Goal: Task Accomplishment & Management: Use online tool/utility

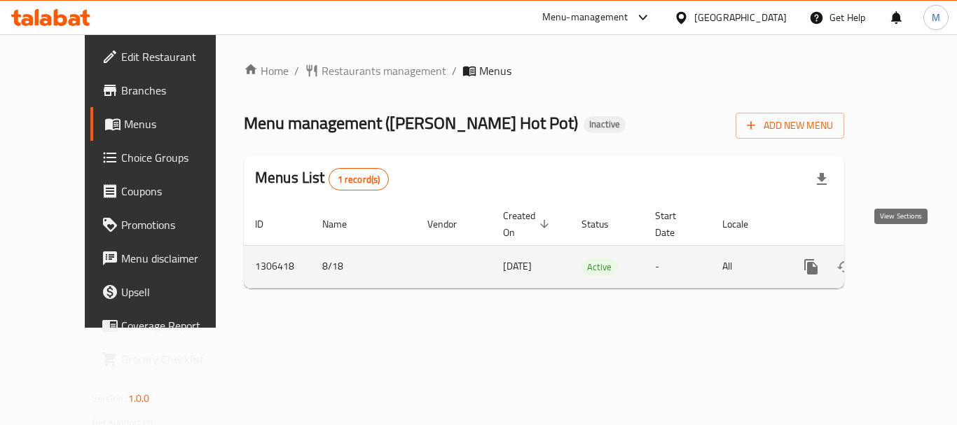
click at [906, 261] on icon "enhanced table" at bounding box center [912, 267] width 13 height 13
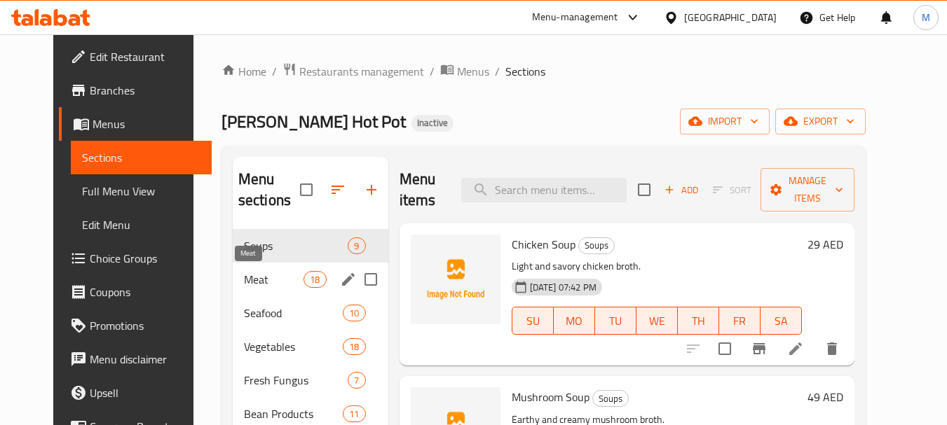
click at [244, 278] on span "Meat" at bounding box center [274, 279] width 60 height 17
click at [247, 306] on span "Seafood" at bounding box center [293, 313] width 99 height 17
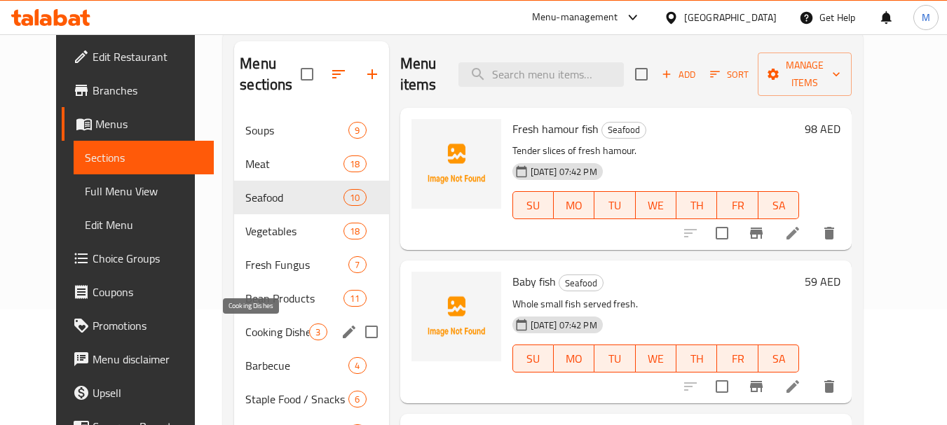
scroll to position [140, 0]
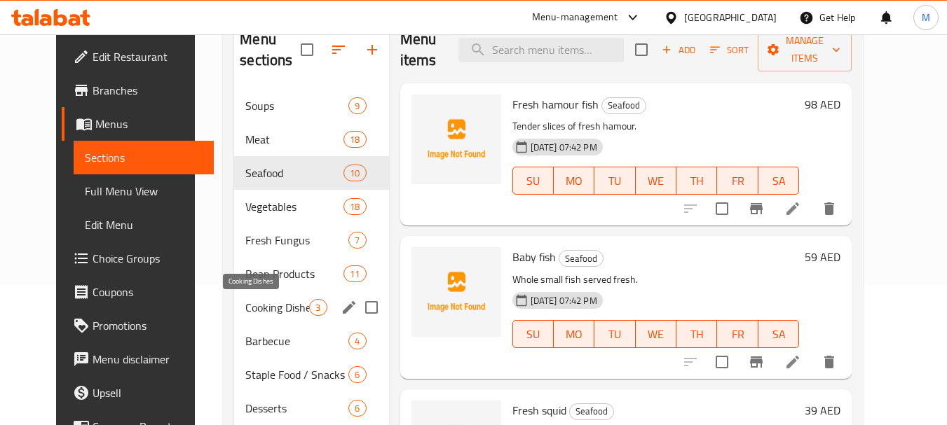
click at [250, 292] on div "Cooking Dishes 3" at bounding box center [311, 308] width 154 height 34
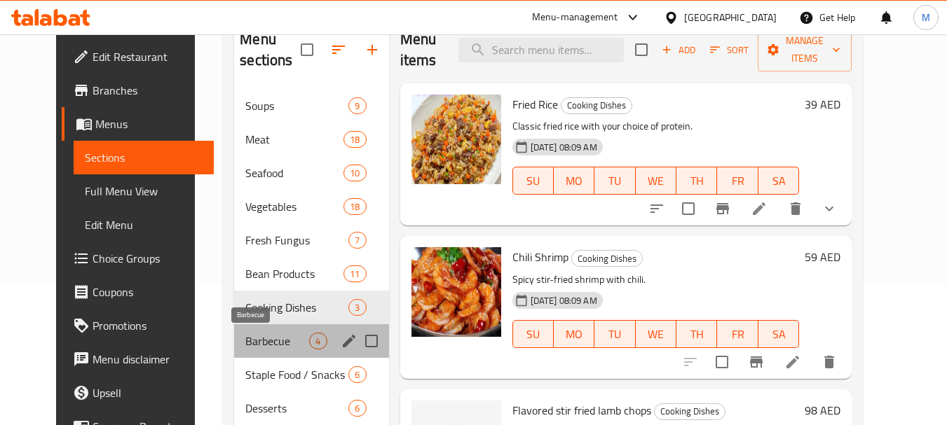
click at [250, 334] on span "Barbecue" at bounding box center [277, 341] width 64 height 17
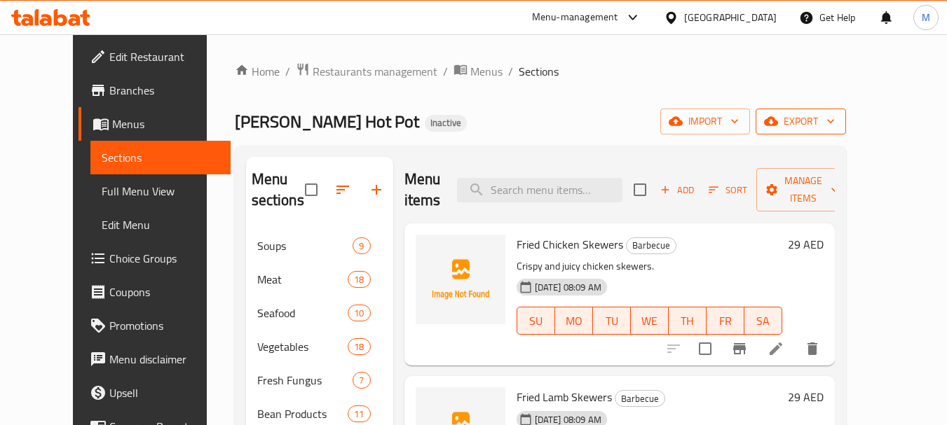
click at [838, 127] on icon "button" at bounding box center [831, 121] width 14 height 14
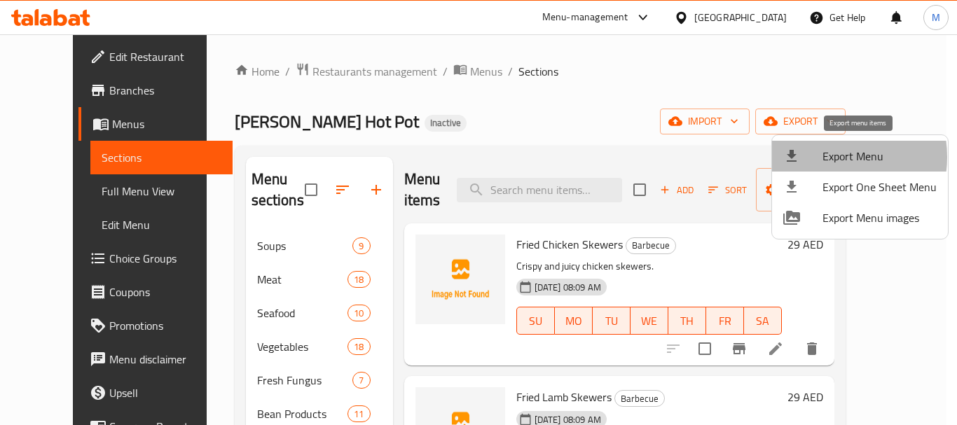
click at [827, 157] on span "Export Menu" at bounding box center [880, 156] width 114 height 17
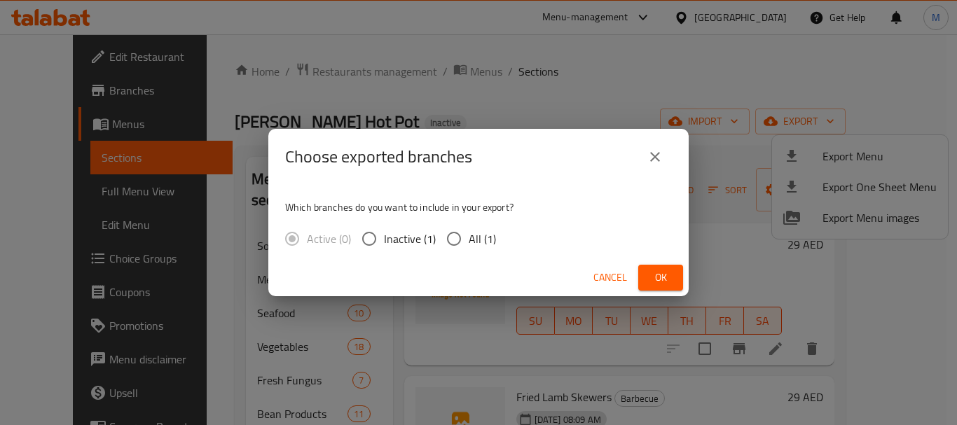
click at [490, 250] on label "All (1)" at bounding box center [467, 238] width 57 height 29
click at [469, 250] on input "All (1)" at bounding box center [453, 238] width 29 height 29
radio input "true"
click at [660, 282] on span "Ok" at bounding box center [661, 278] width 22 height 18
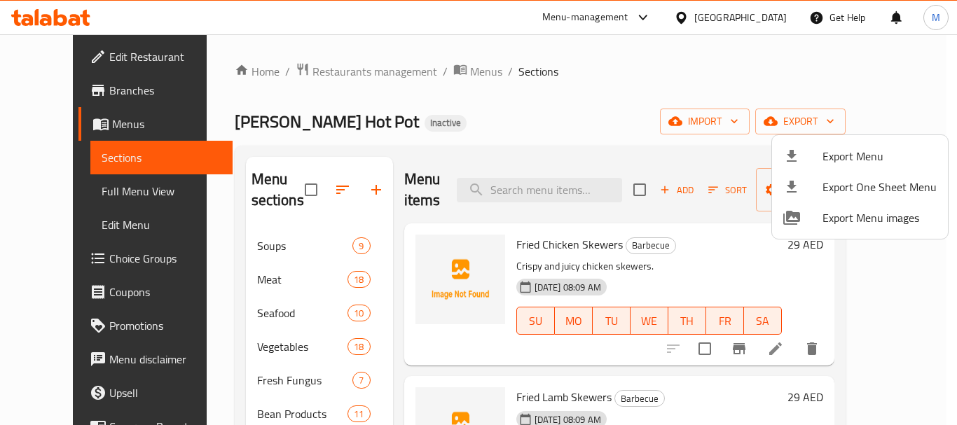
click at [695, 11] on div at bounding box center [478, 212] width 957 height 425
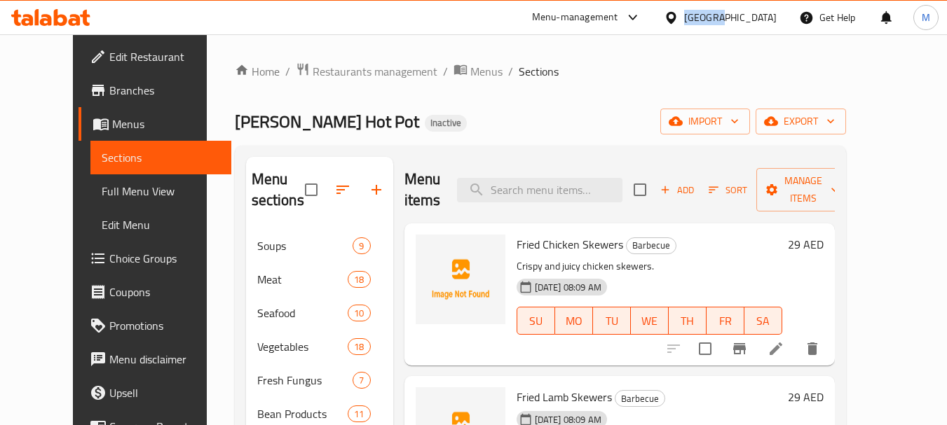
click at [695, 11] on div "[GEOGRAPHIC_DATA]" at bounding box center [730, 17] width 93 height 15
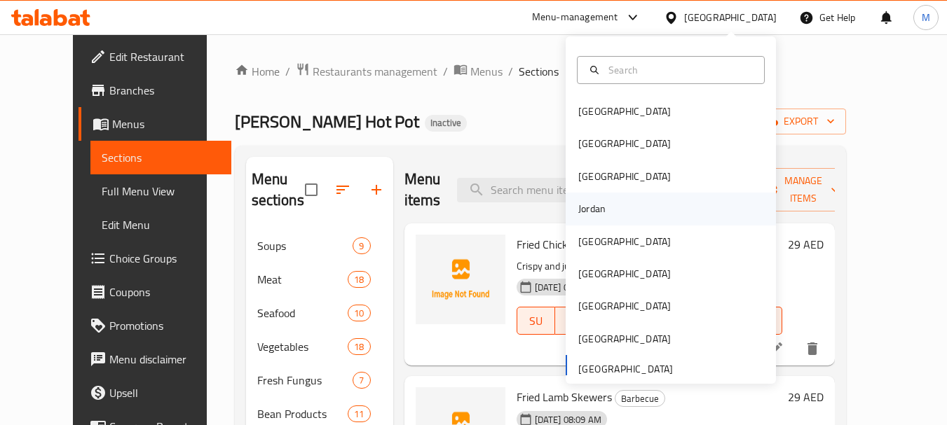
click at [578, 211] on div "Jordan" at bounding box center [591, 208] width 27 height 15
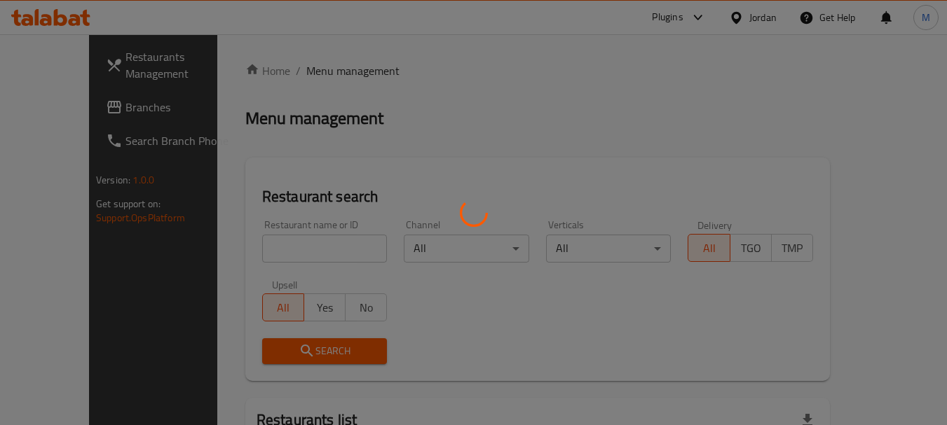
click at [279, 247] on div at bounding box center [473, 212] width 947 height 425
click at [292, 251] on div at bounding box center [473, 212] width 947 height 425
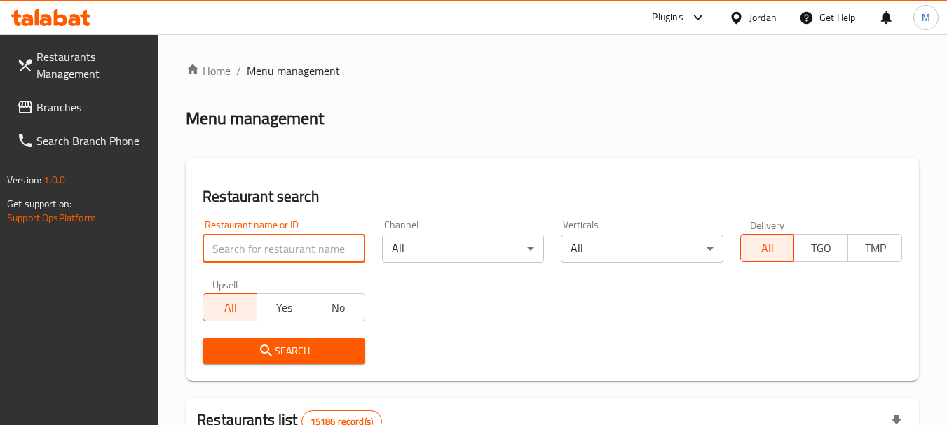
click at [317, 249] on input "search" at bounding box center [284, 249] width 162 height 28
paste input "معجنات بوابة الميدان الدمشقية"
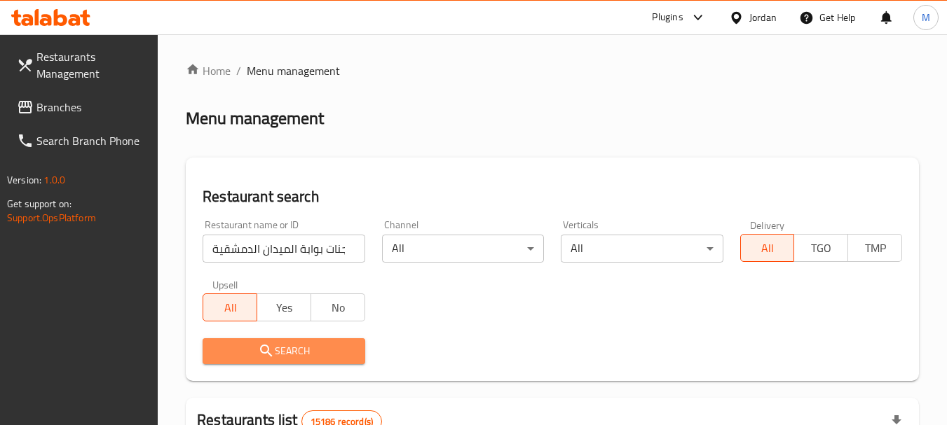
click at [312, 362] on button "Search" at bounding box center [284, 352] width 162 height 26
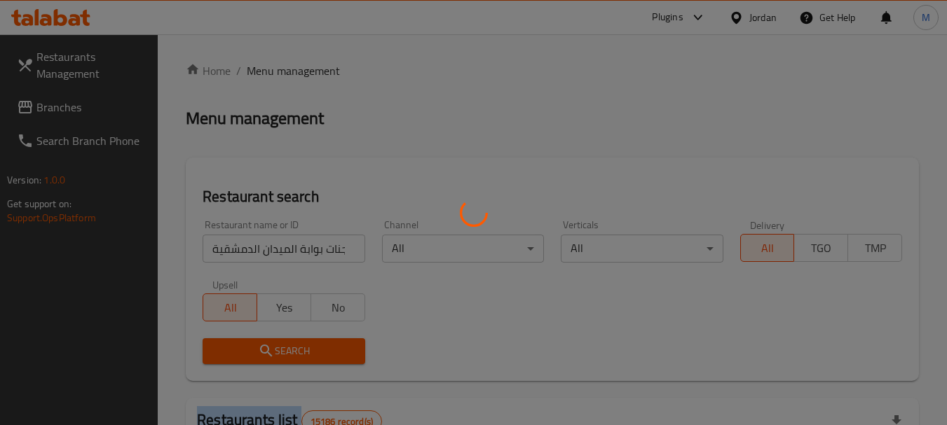
click at [312, 362] on div at bounding box center [473, 212] width 947 height 425
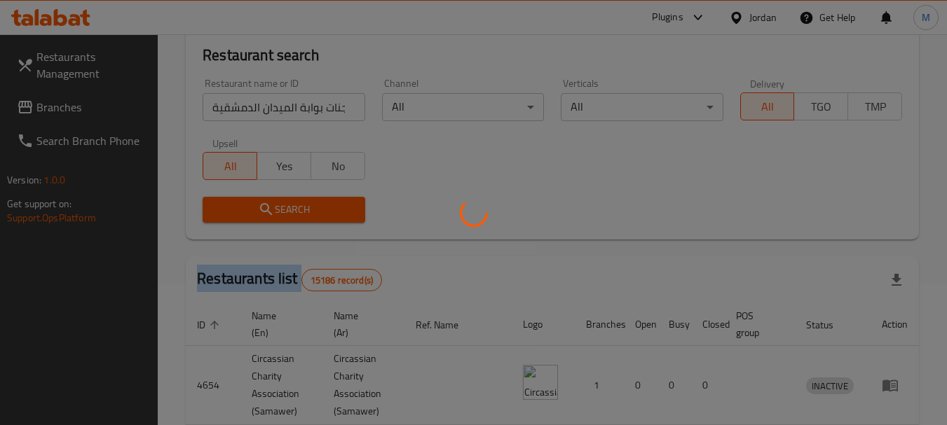
scroll to position [140, 0]
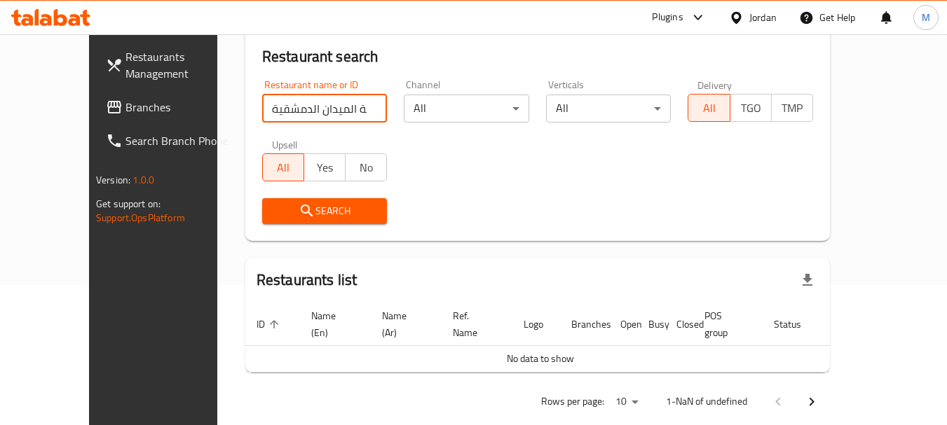
drag, startPoint x: 224, startPoint y: 110, endPoint x: 137, endPoint y: 109, distance: 86.9
click at [137, 109] on div "Restaurants Management Branches Search Branch Phone Version: 1.0.0 Get support …" at bounding box center [473, 171] width 769 height 554
click button "Search" at bounding box center [324, 211] width 125 height 26
drag, startPoint x: 273, startPoint y: 111, endPoint x: 366, endPoint y: 113, distance: 93.2
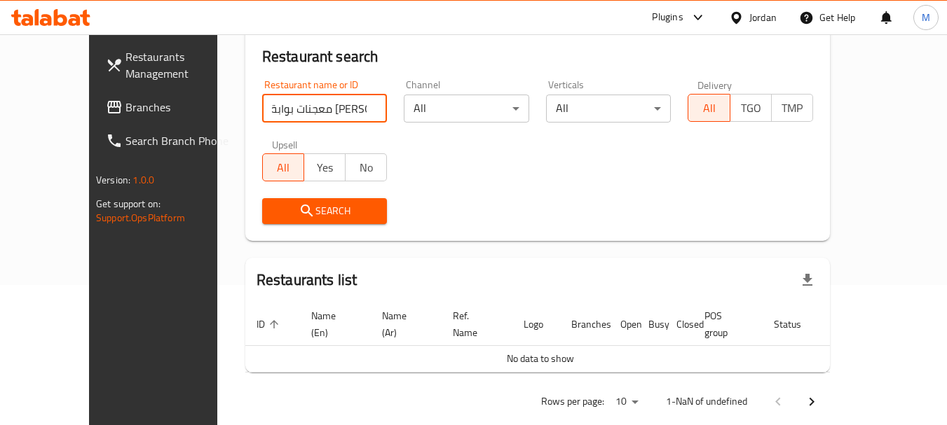
click at [366, 113] on div "Restaurant name or ID معجنات بوابة الميدان الدمش Restaurant name or ID" at bounding box center [325, 101] width 142 height 60
click button "Search" at bounding box center [324, 211] width 125 height 26
click at [262, 111] on input "معجنات بوابة [PERSON_NAME]" at bounding box center [324, 109] width 125 height 28
drag, startPoint x: 245, startPoint y: 111, endPoint x: 111, endPoint y: 104, distance: 133.3
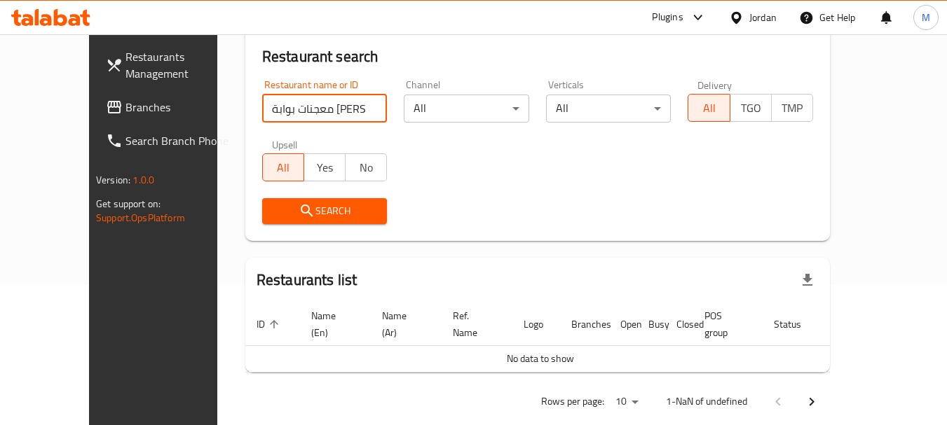
click at [111, 104] on div "Restaurants Management Branches Search Branch Phone Version: 1.0.0 Get support …" at bounding box center [473, 171] width 769 height 554
click at [355, 108] on input "معجنات بوابة الميدان" at bounding box center [324, 109] width 125 height 28
type input "معجنات بوابة الميدان"
click button "Search" at bounding box center [324, 211] width 125 height 26
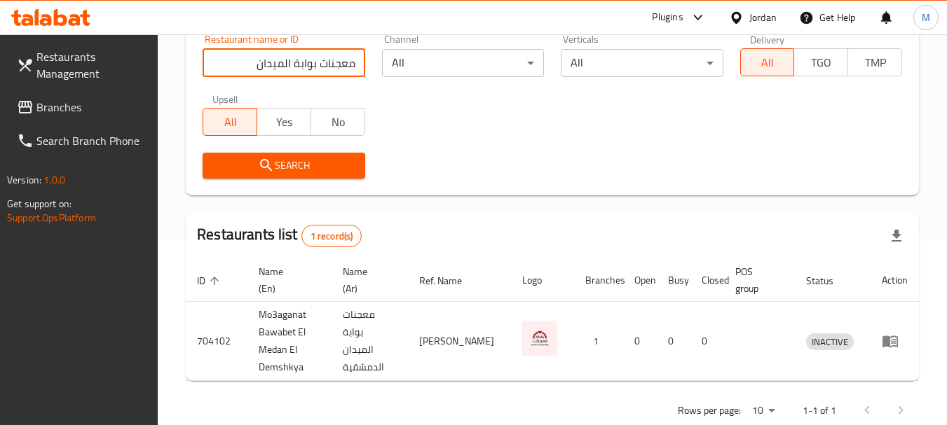
scroll to position [210, 0]
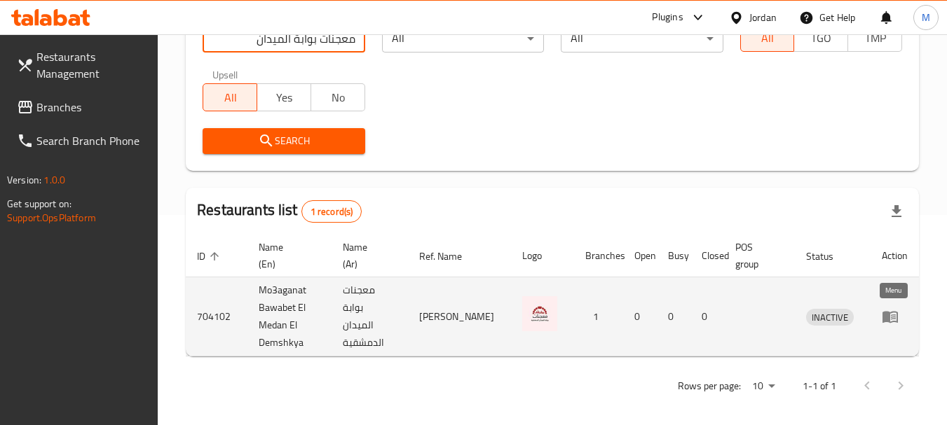
click at [896, 322] on icon "enhanced table" at bounding box center [889, 318] width 15 height 12
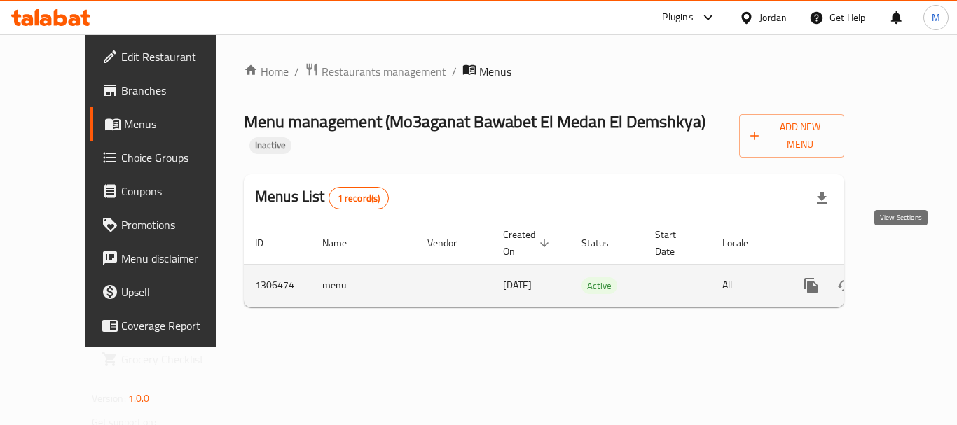
click at [904, 278] on icon "enhanced table" at bounding box center [912, 286] width 17 height 17
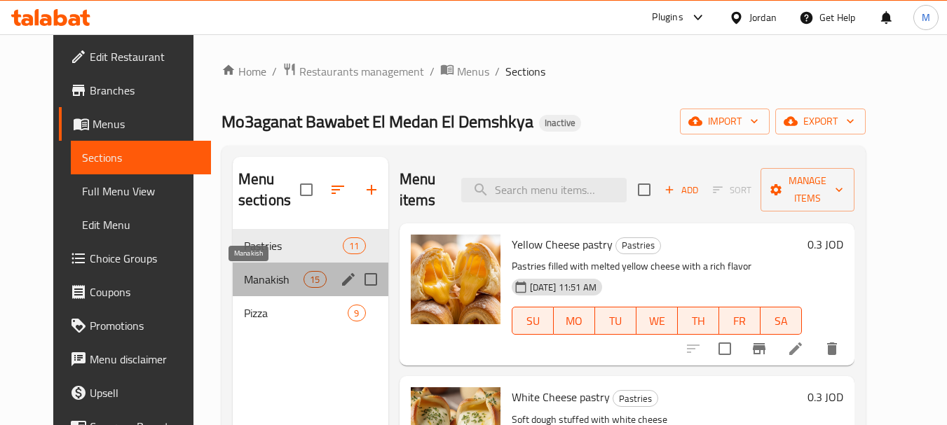
click at [244, 274] on span "Manakish" at bounding box center [274, 279] width 60 height 17
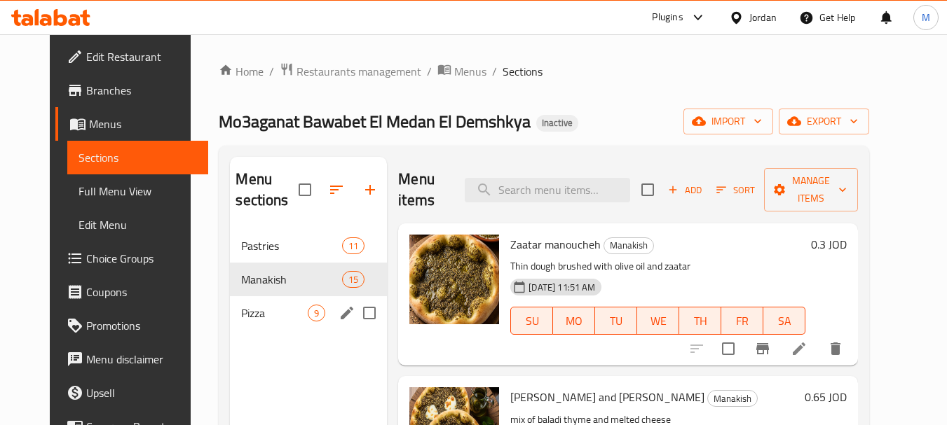
click at [266, 310] on span "Pizza" at bounding box center [274, 313] width 67 height 17
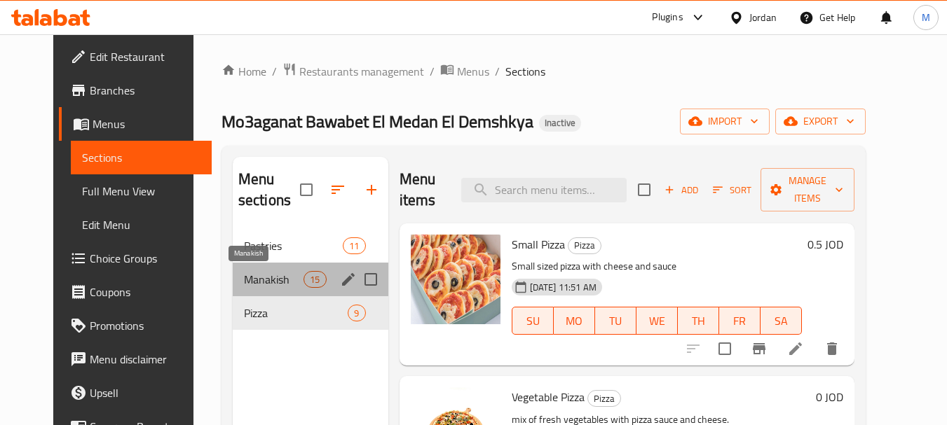
click at [244, 275] on span "Manakish" at bounding box center [274, 279] width 60 height 17
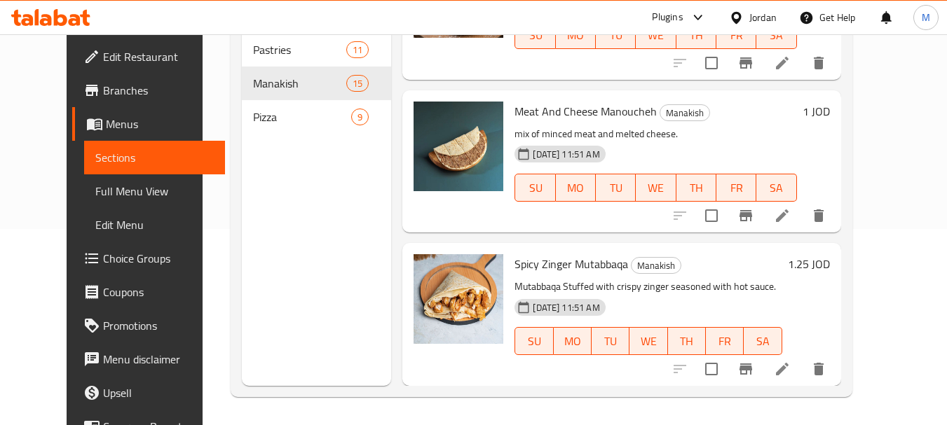
scroll to position [1524, 0]
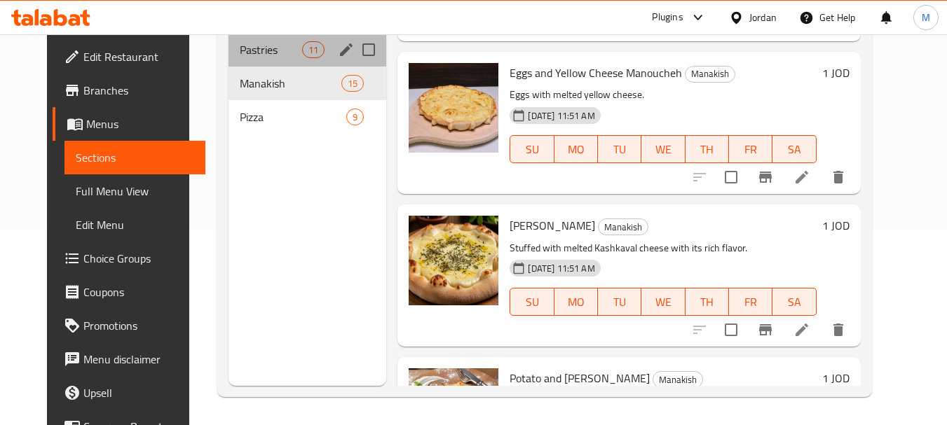
click at [237, 64] on div "Pastries 11" at bounding box center [307, 50] width 158 height 34
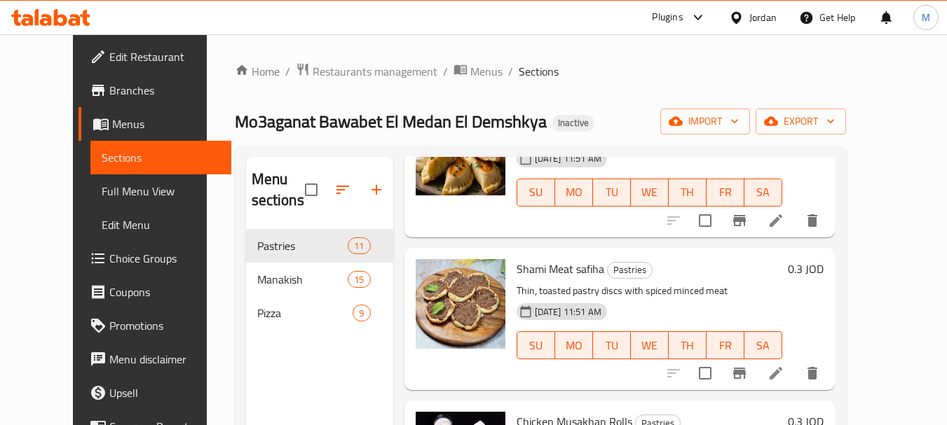
scroll to position [404, 0]
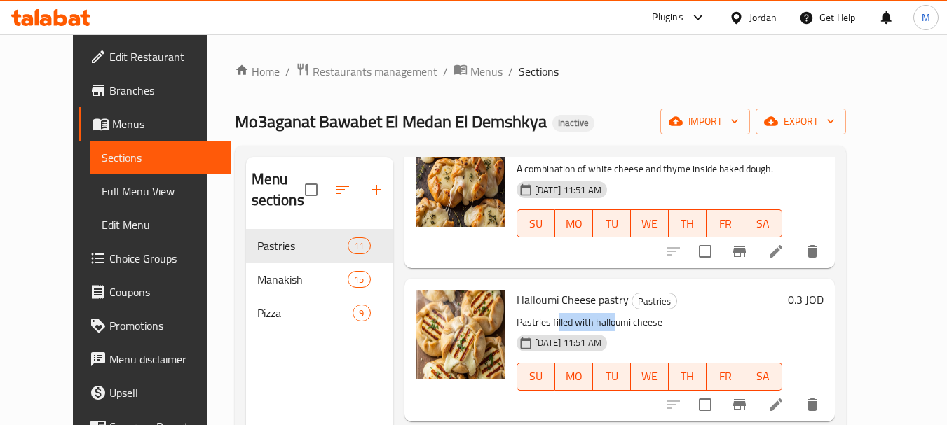
drag, startPoint x: 598, startPoint y: 320, endPoint x: 535, endPoint y: 317, distance: 63.1
click at [535, 319] on p "Pastries filled with halloumi cheese" at bounding box center [650, 323] width 266 height 18
click at [630, 322] on p "Pastries filled with halloumi cheese" at bounding box center [650, 323] width 266 height 18
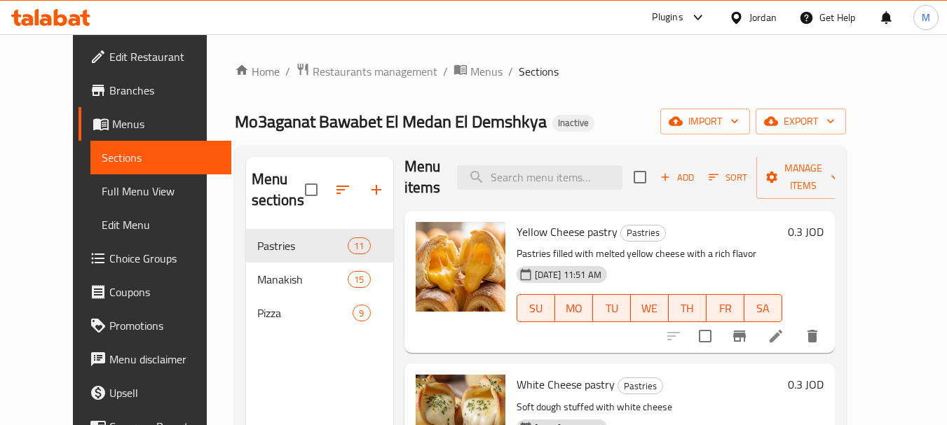
scroll to position [0, 0]
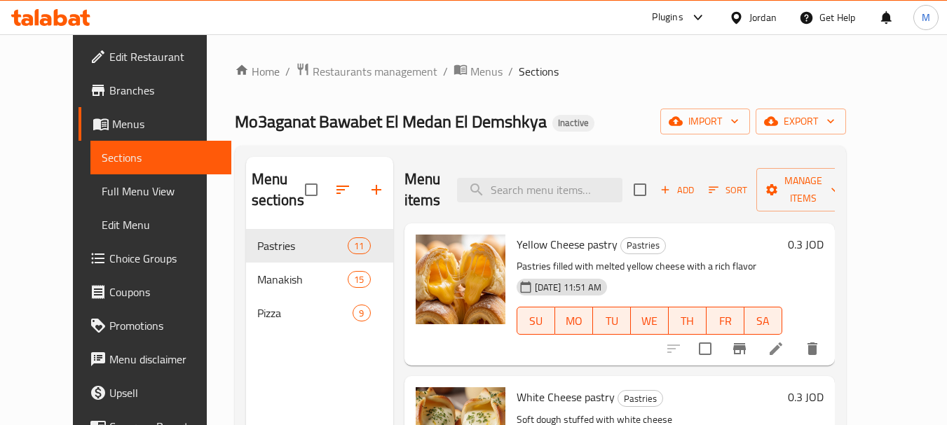
click at [575, 261] on p "Pastries filled with melted yellow cheese with a rich flavor" at bounding box center [650, 267] width 266 height 18
click at [576, 261] on p "Pastries filled with melted yellow cheese with a rich flavor" at bounding box center [650, 267] width 266 height 18
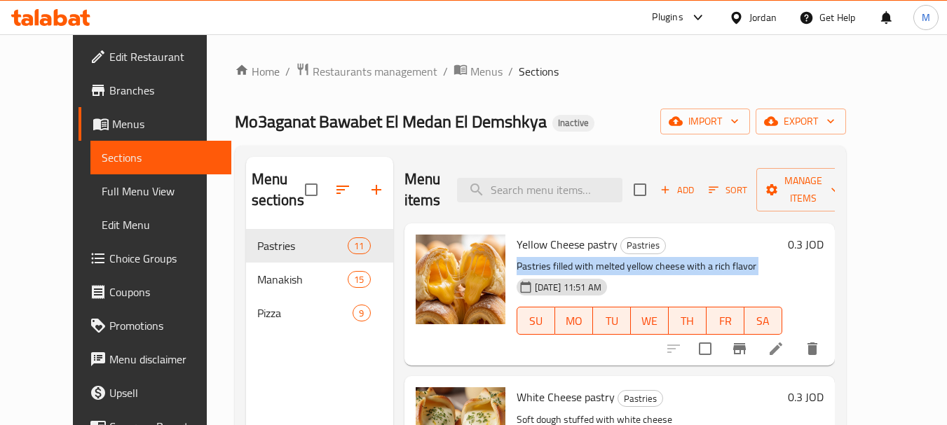
click at [576, 261] on p "Pastries filled with melted yellow cheese with a rich flavor" at bounding box center [650, 267] width 266 height 18
click at [835, 118] on span "export" at bounding box center [801, 122] width 68 height 18
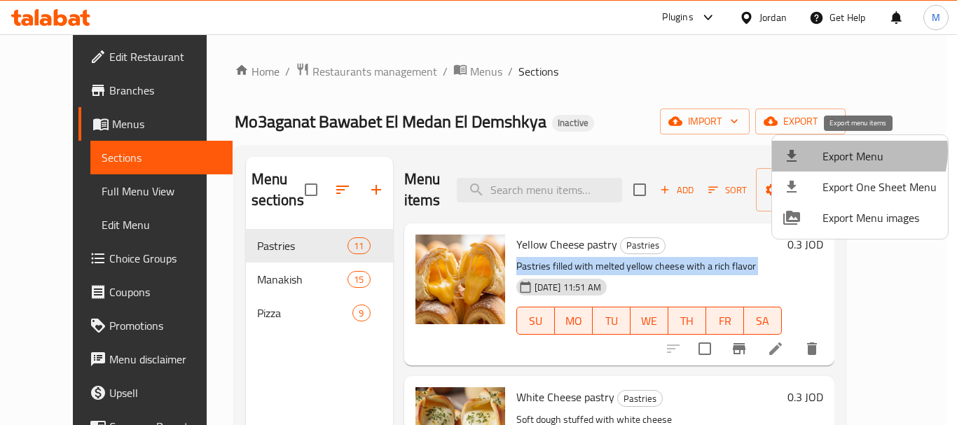
click at [853, 151] on span "Export Menu" at bounding box center [880, 156] width 114 height 17
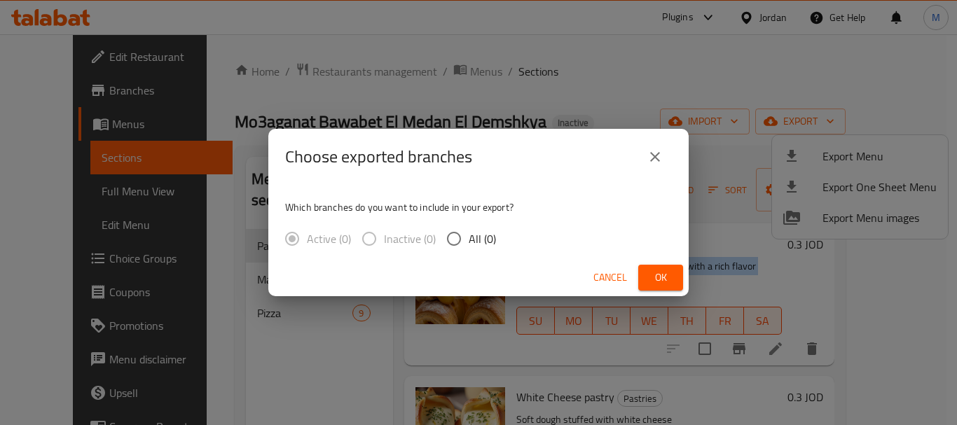
click at [462, 241] on input "All (0)" at bounding box center [453, 238] width 29 height 29
radio input "true"
click at [664, 277] on span "Ok" at bounding box center [661, 278] width 22 height 18
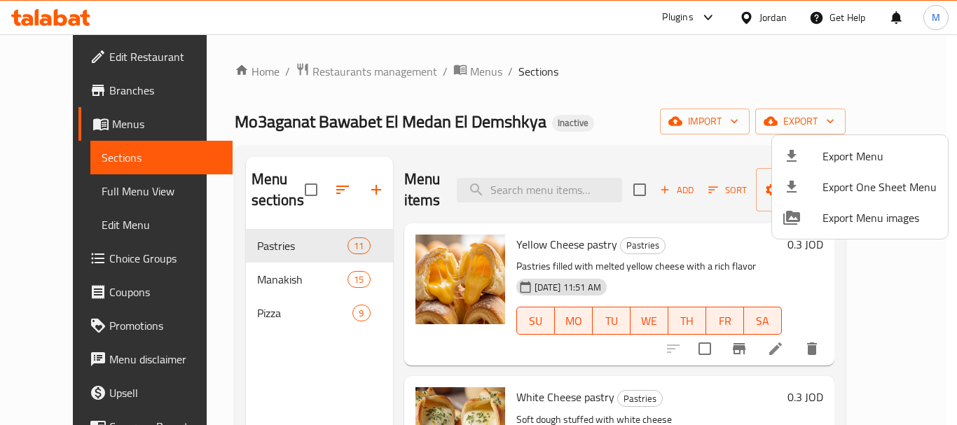
click at [450, 121] on div at bounding box center [478, 212] width 957 height 425
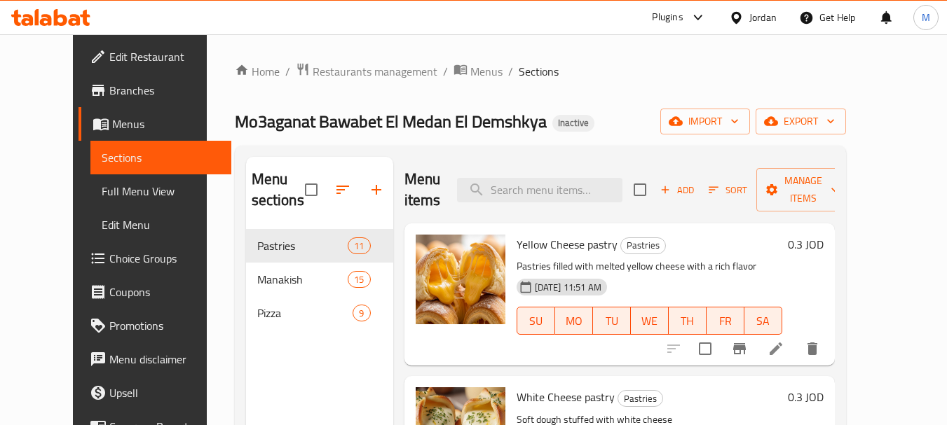
click at [450, 121] on span "Mo3aganat Bawabet El Medan El Demshkya" at bounding box center [391, 122] width 312 height 32
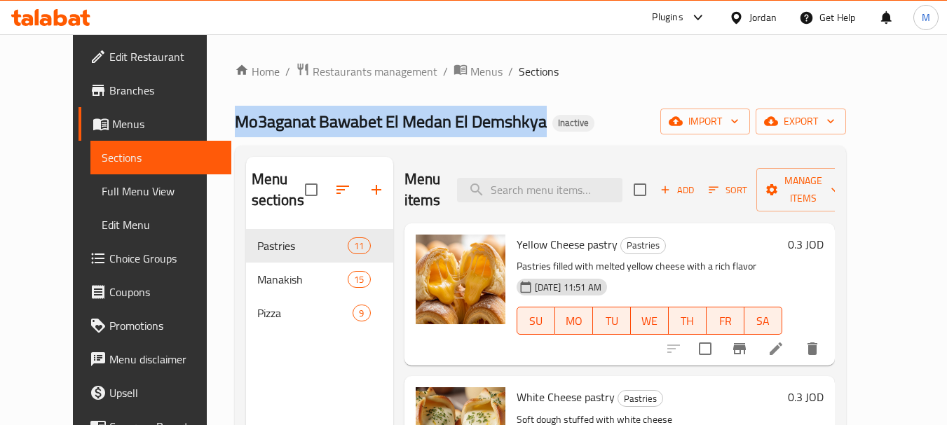
click at [450, 121] on span "Mo3aganat Bawabet El Medan El Demshkya" at bounding box center [391, 122] width 312 height 32
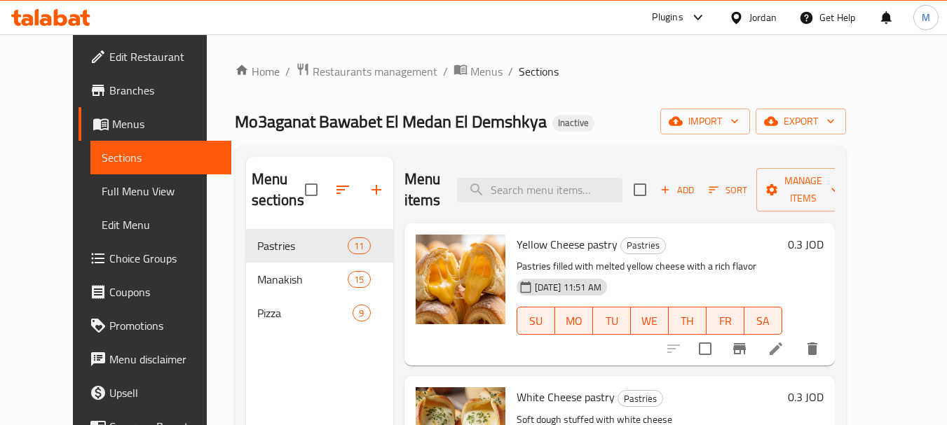
click at [449, 146] on div "Menu sections Pastries 11 Manakish 15 Pizza 9 Menu items Add Sort Manage items …" at bounding box center [540, 370] width 611 height 448
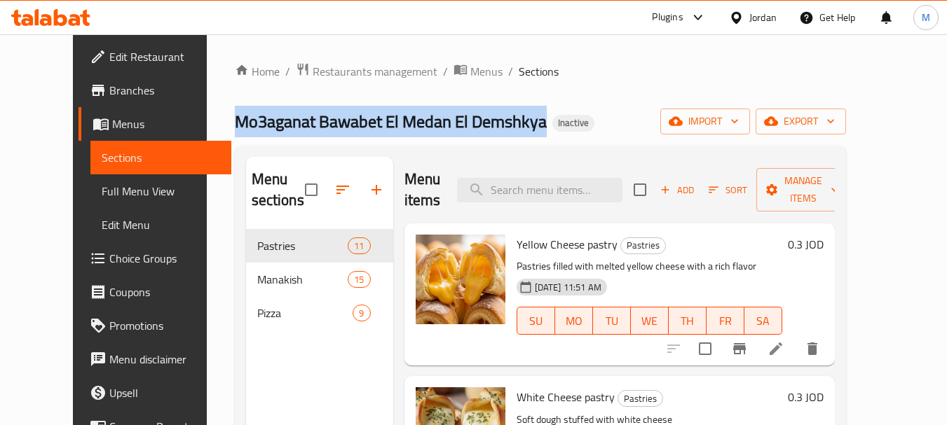
drag, startPoint x: 499, startPoint y: 123, endPoint x: 175, endPoint y: 114, distance: 323.9
click at [207, 114] on div "Home / Restaurants management / Menus / Sections Mo3aganat Bawabet El Medan El …" at bounding box center [540, 327] width 667 height 587
click at [268, 128] on span "Mo3aganat Bawabet El Medan El Demshkya" at bounding box center [391, 122] width 312 height 32
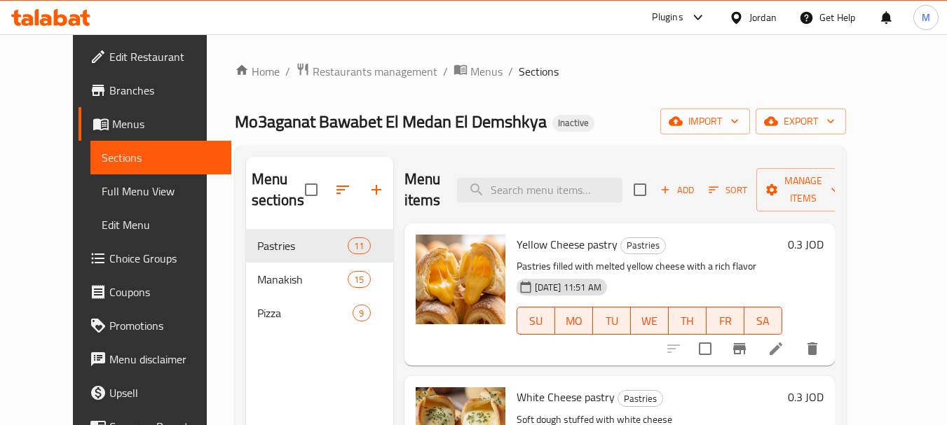
click at [268, 128] on span "Mo3aganat Bawabet El Medan El Demshkya" at bounding box center [391, 122] width 312 height 32
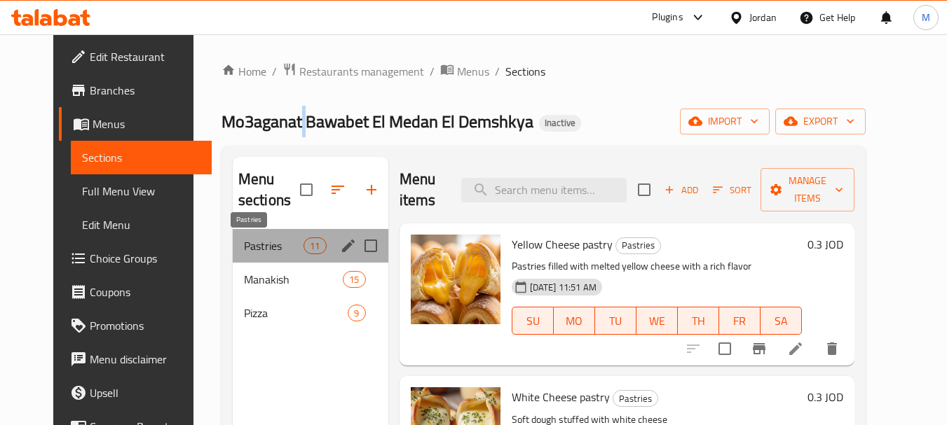
click at [244, 246] on span "Pastries" at bounding box center [274, 246] width 60 height 17
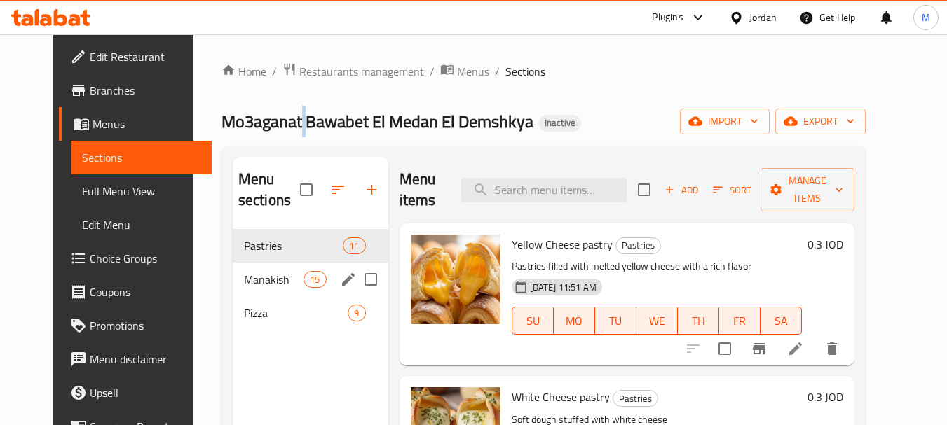
drag, startPoint x: 239, startPoint y: 291, endPoint x: 236, endPoint y: 320, distance: 29.6
click at [238, 288] on div "Manakish 15" at bounding box center [311, 280] width 156 height 34
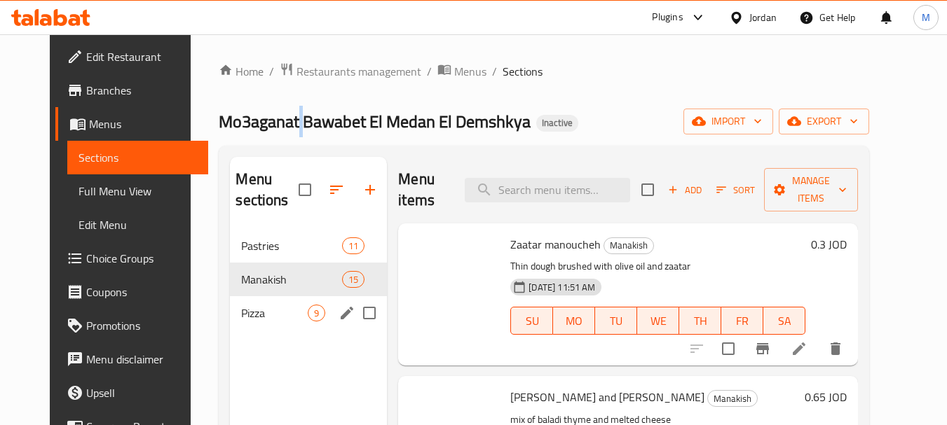
click at [241, 305] on span "Pizza" at bounding box center [274, 313] width 67 height 17
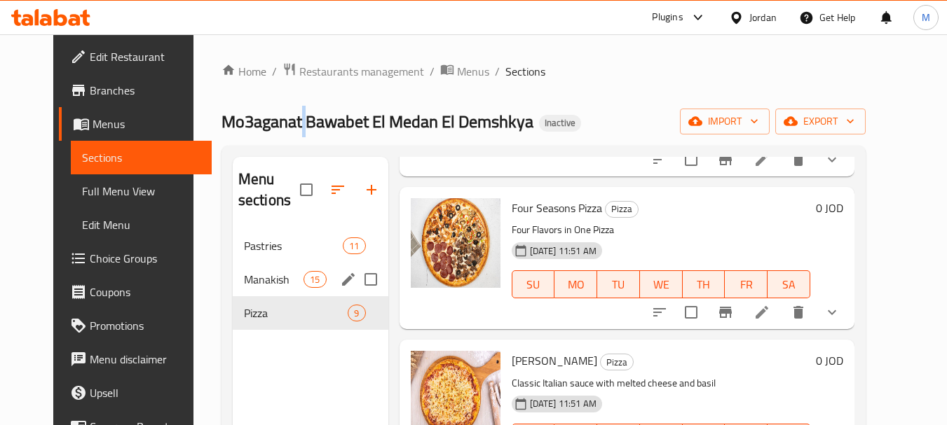
scroll to position [350, 0]
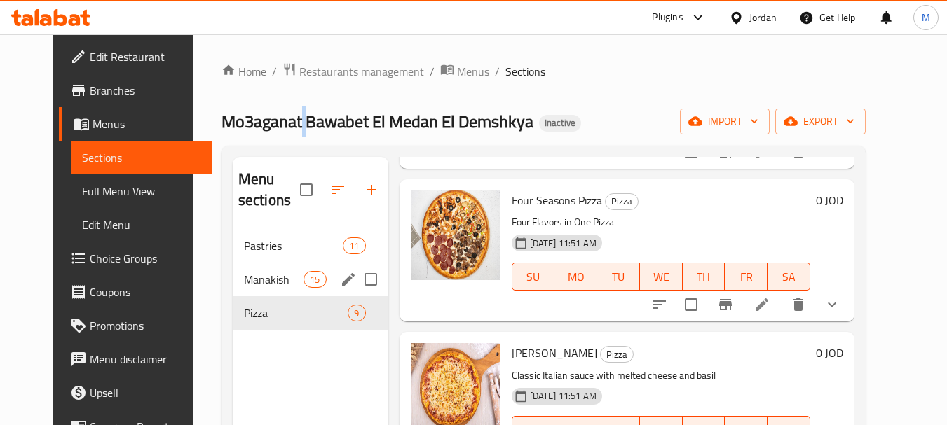
click at [255, 279] on span "Manakish" at bounding box center [274, 279] width 60 height 17
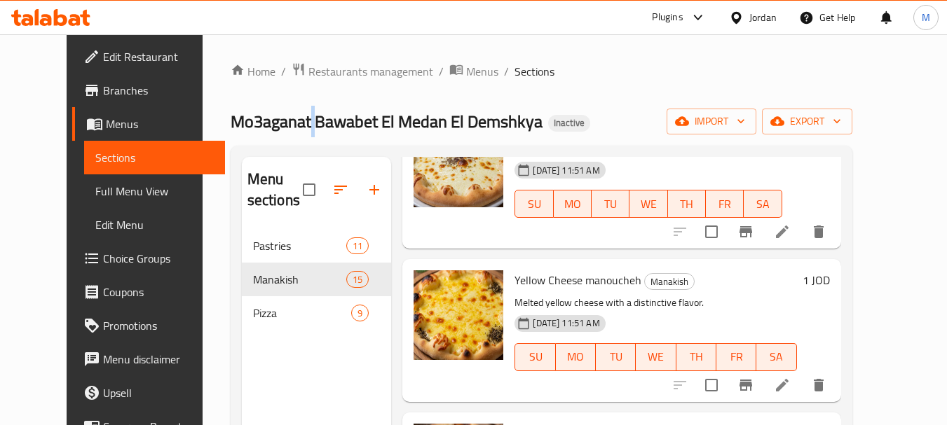
scroll to position [491, 0]
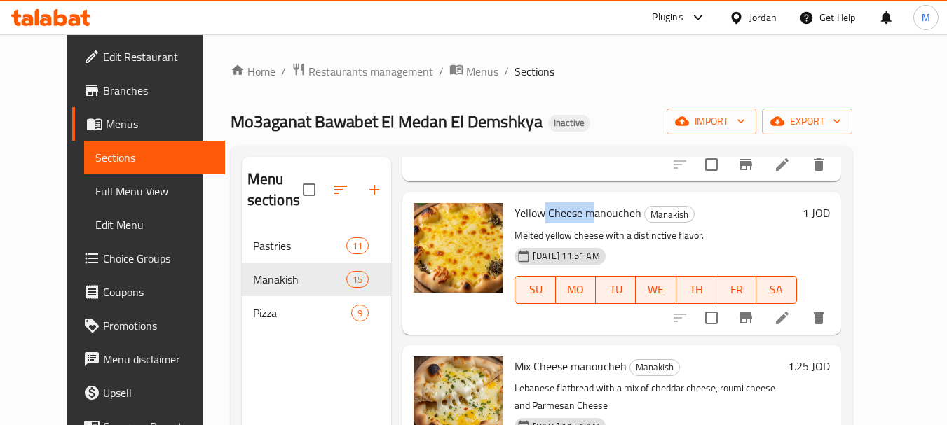
drag, startPoint x: 529, startPoint y: 219, endPoint x: 580, endPoint y: 215, distance: 51.3
click at [580, 215] on span "Yellow Cheese manoucheh" at bounding box center [577, 213] width 127 height 21
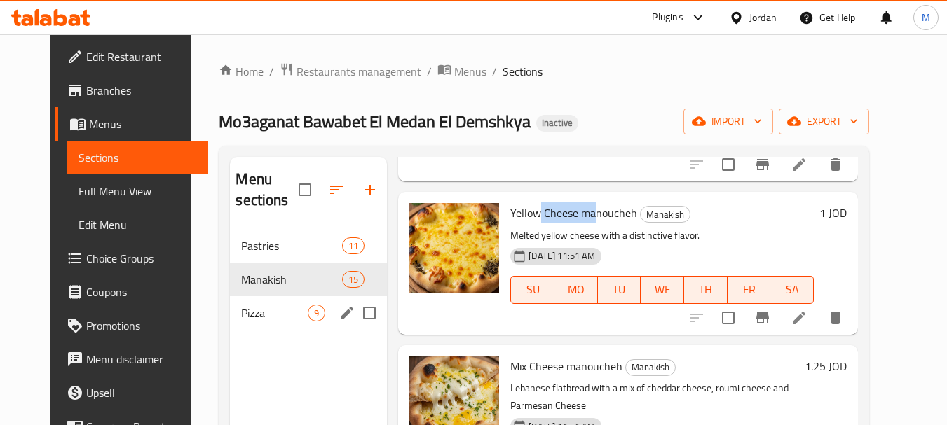
click at [247, 303] on div "Pizza 9" at bounding box center [308, 313] width 157 height 34
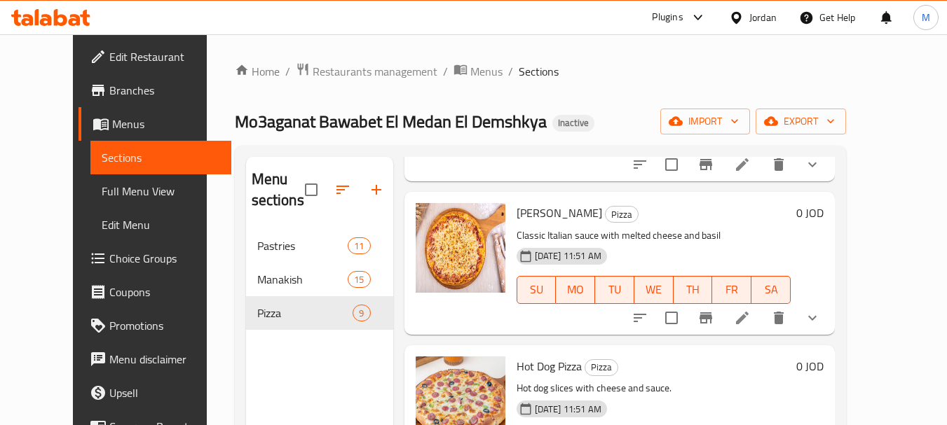
scroll to position [631, 0]
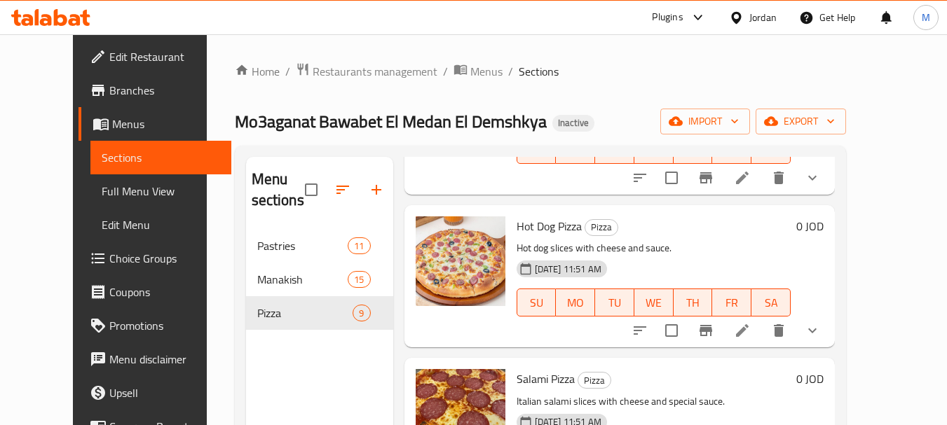
click at [547, 231] on span "Hot Dog Pizza" at bounding box center [549, 226] width 65 height 21
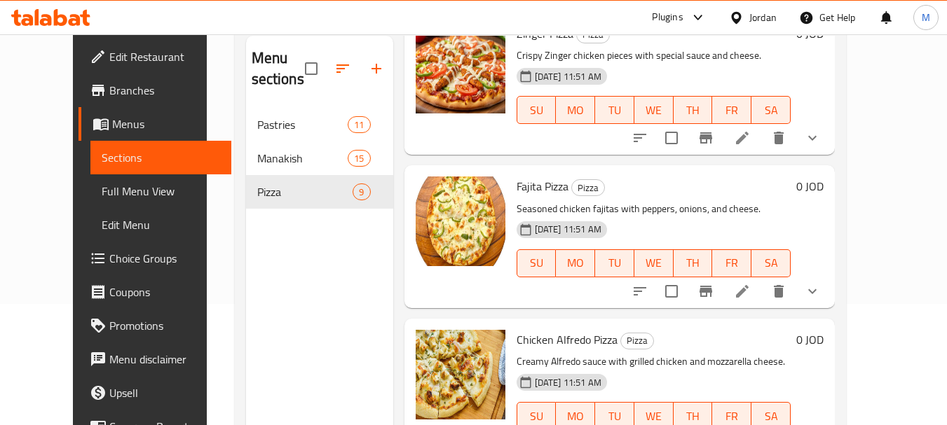
scroll to position [196, 0]
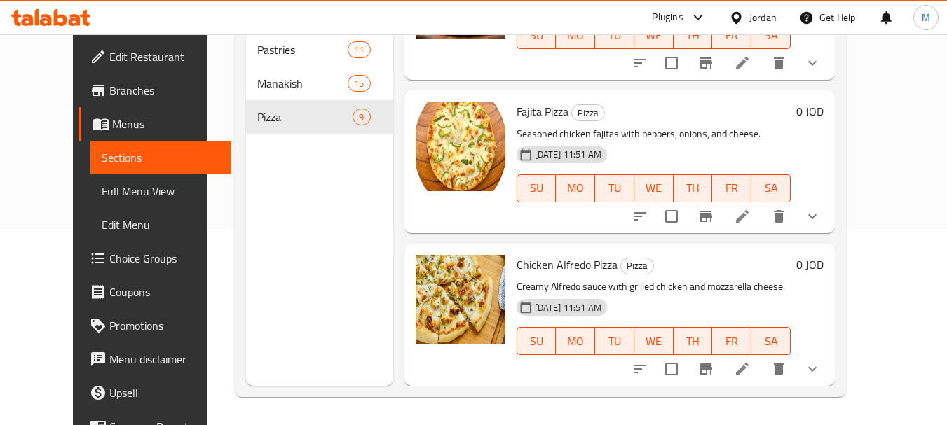
click at [538, 266] on span "Chicken Alfredo Pizza" at bounding box center [567, 264] width 101 height 21
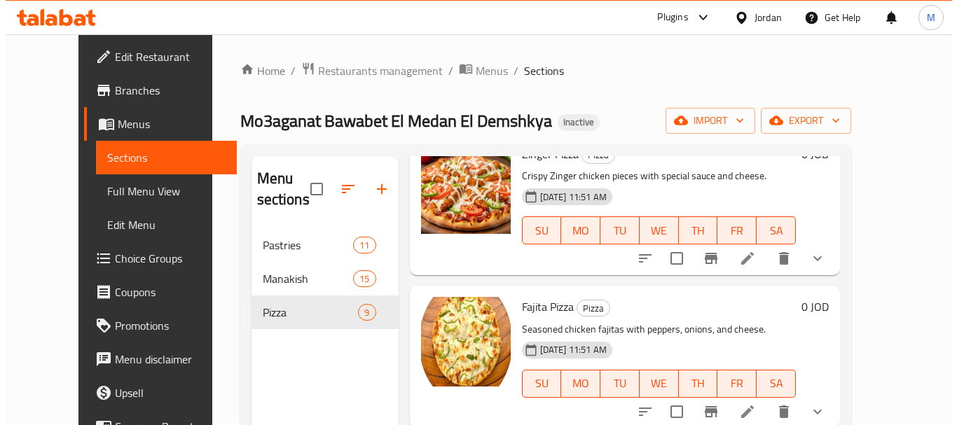
scroll to position [0, 0]
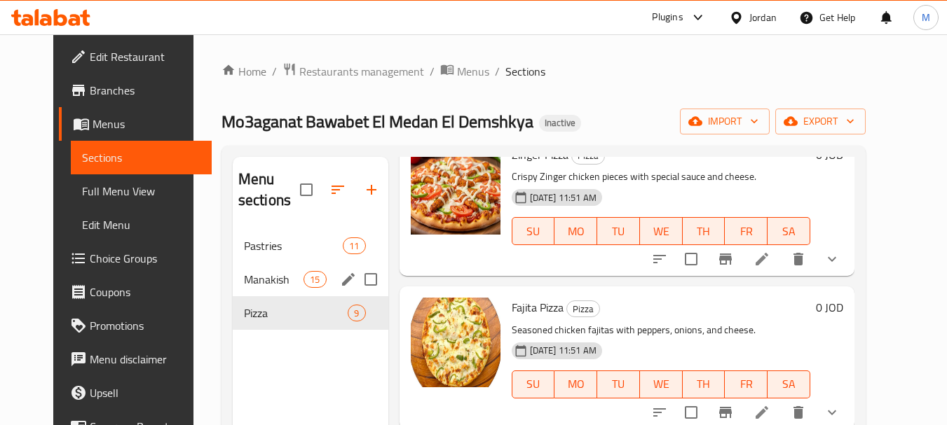
click at [266, 285] on span "Manakish" at bounding box center [274, 279] width 60 height 17
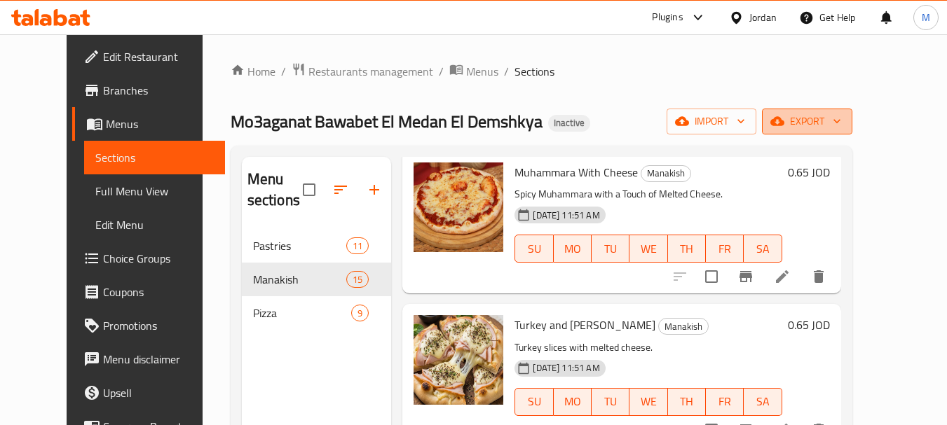
click at [844, 116] on icon "button" at bounding box center [837, 121] width 14 height 14
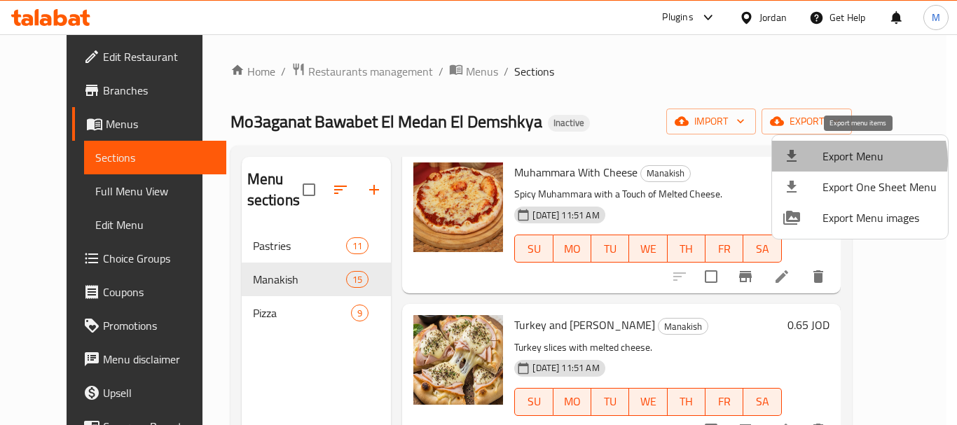
click at [856, 161] on span "Export Menu" at bounding box center [880, 156] width 114 height 17
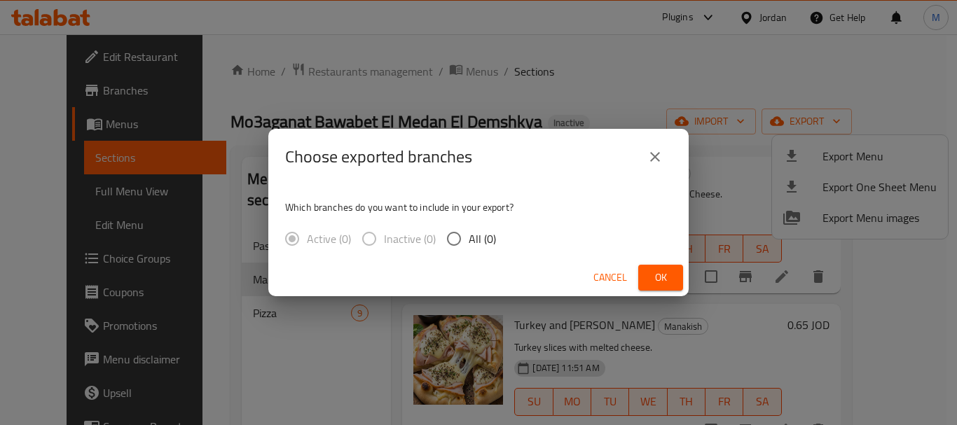
click at [470, 243] on span "All (0)" at bounding box center [482, 239] width 27 height 17
click at [469, 243] on input "All (0)" at bounding box center [453, 238] width 29 height 29
radio input "true"
drag, startPoint x: 659, startPoint y: 160, endPoint x: 15, endPoint y: 89, distance: 648.0
click at [644, 160] on button "close" at bounding box center [655, 157] width 34 height 34
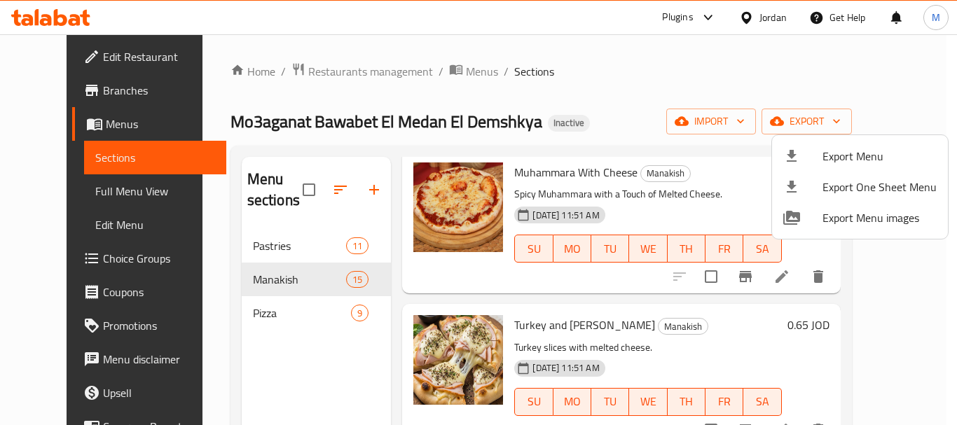
click at [77, 71] on div at bounding box center [478, 212] width 957 height 425
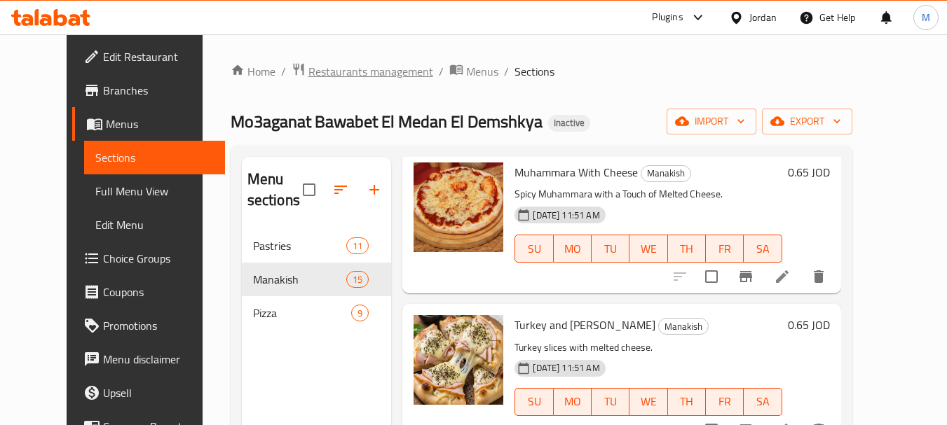
click at [333, 80] on span "Restaurants management" at bounding box center [370, 71] width 125 height 17
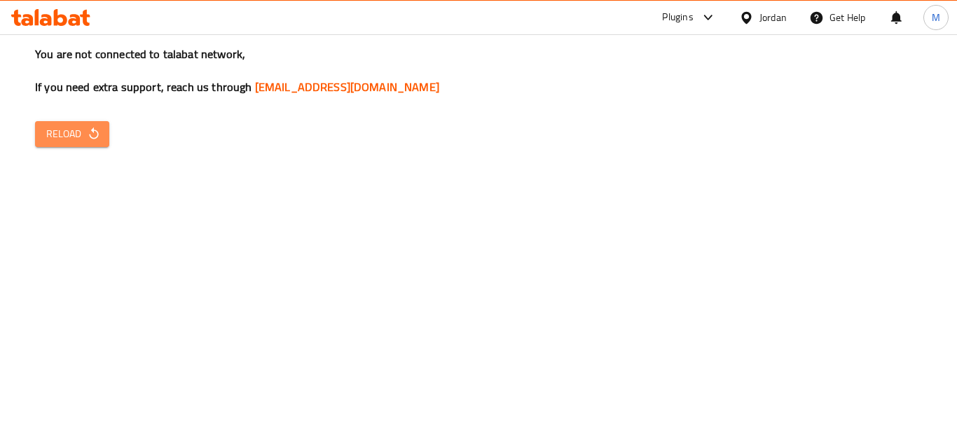
click at [78, 141] on span "Reload" at bounding box center [72, 134] width 52 height 18
click at [88, 134] on icon "button" at bounding box center [94, 134] width 14 height 14
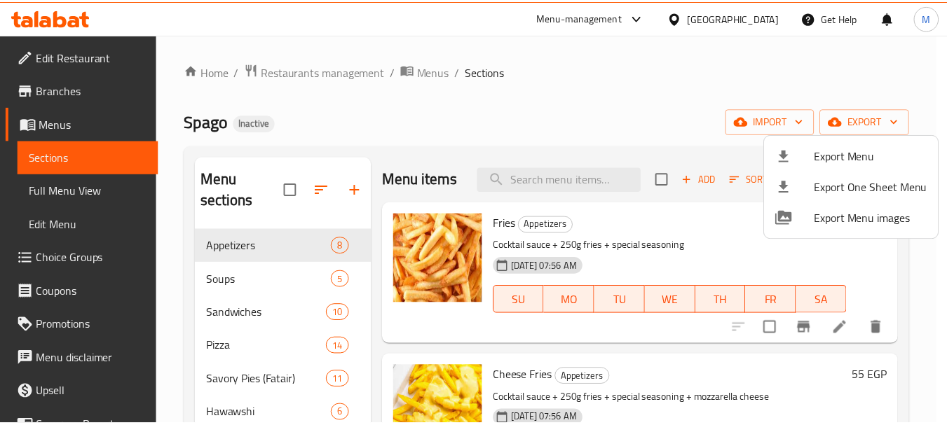
scroll to position [12, 0]
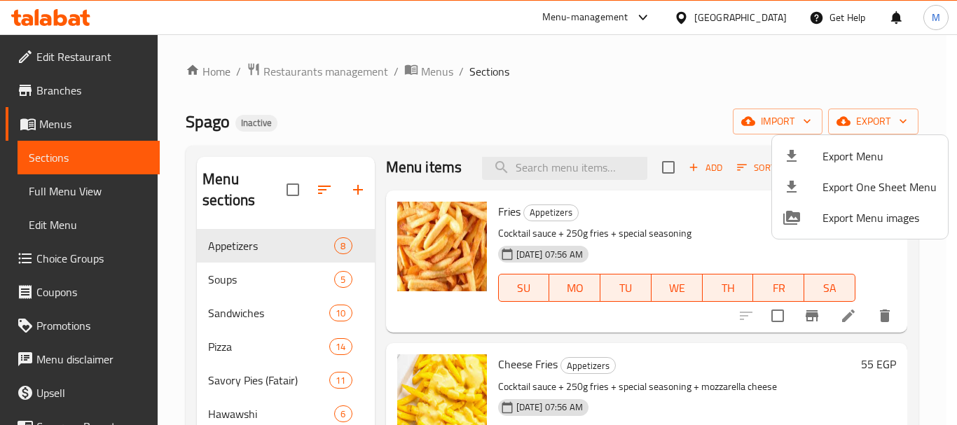
click at [289, 69] on div at bounding box center [478, 212] width 957 height 425
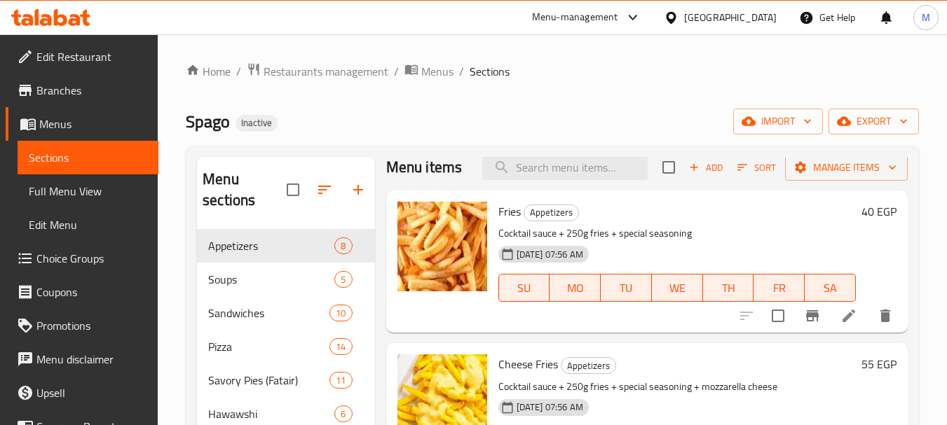
click at [289, 69] on span "Restaurants management" at bounding box center [326, 71] width 125 height 17
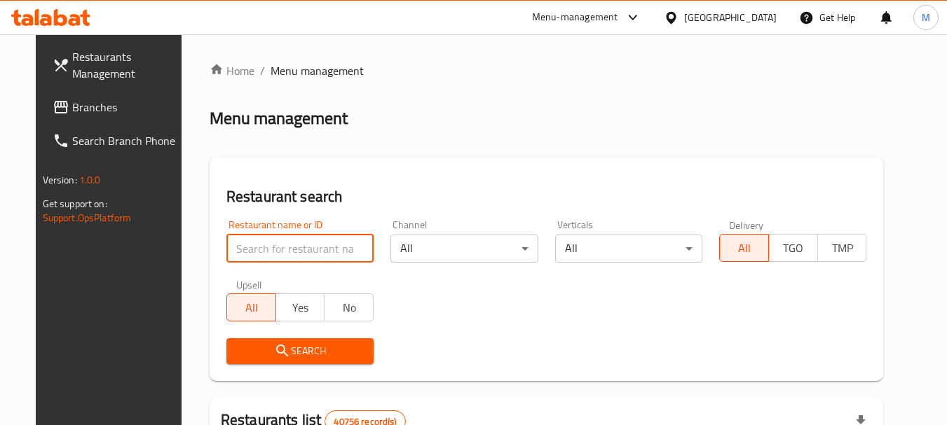
click at [289, 245] on input "search" at bounding box center [299, 249] width 147 height 28
paste input "عصير ايوب"
type input "عصير ايوب"
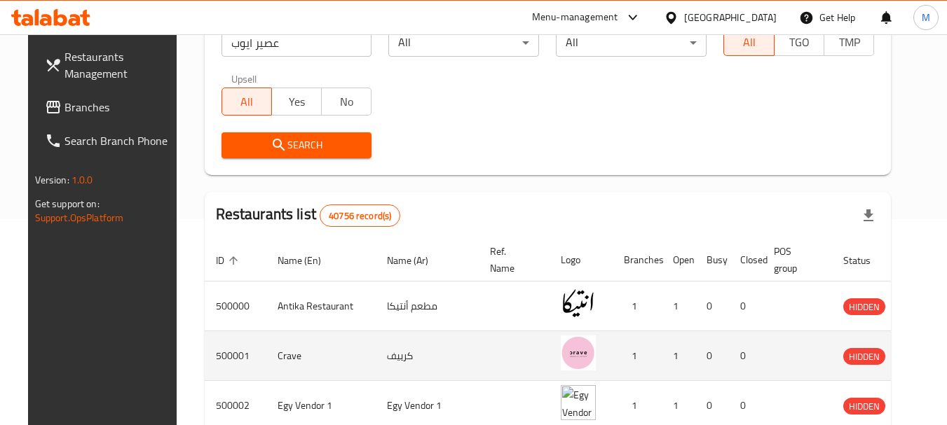
scroll to position [210, 0]
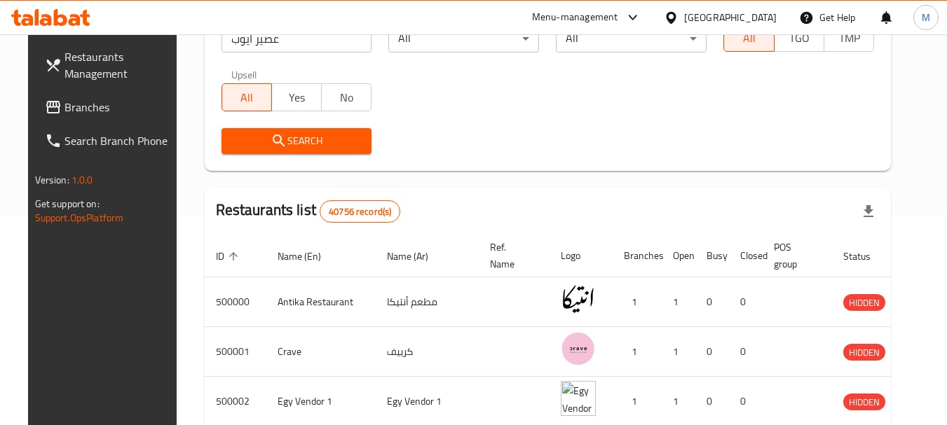
click at [292, 142] on span "Search" at bounding box center [297, 141] width 128 height 18
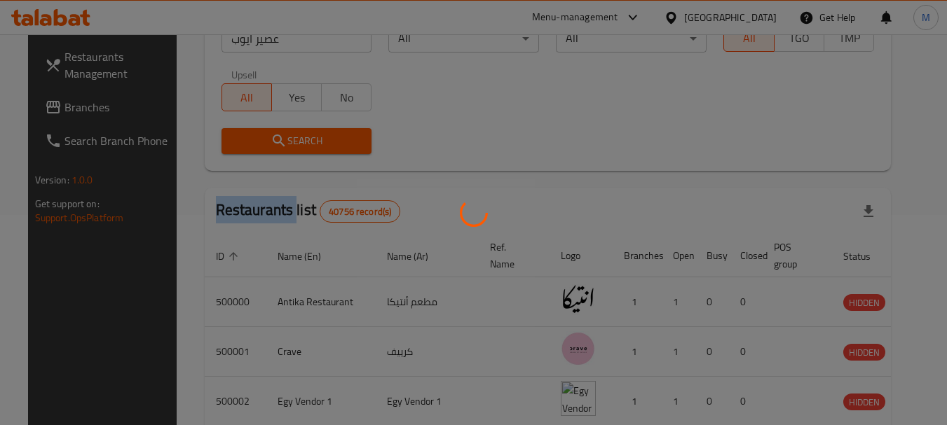
click at [292, 142] on div at bounding box center [473, 212] width 947 height 425
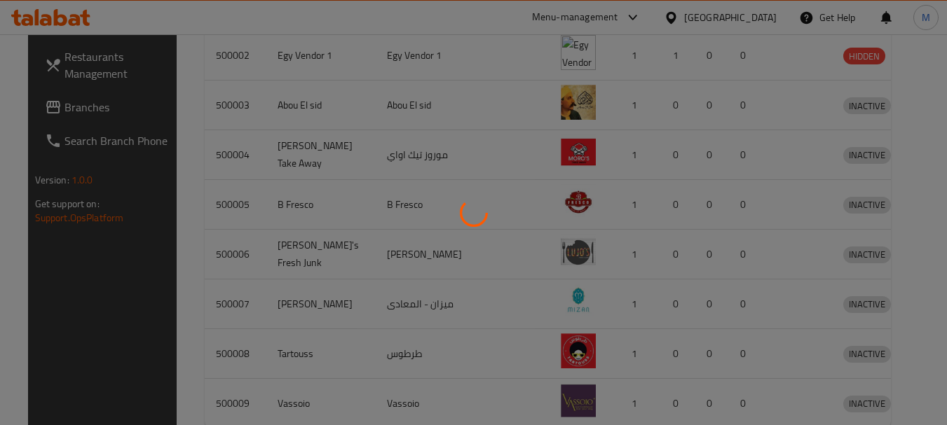
scroll to position [188, 0]
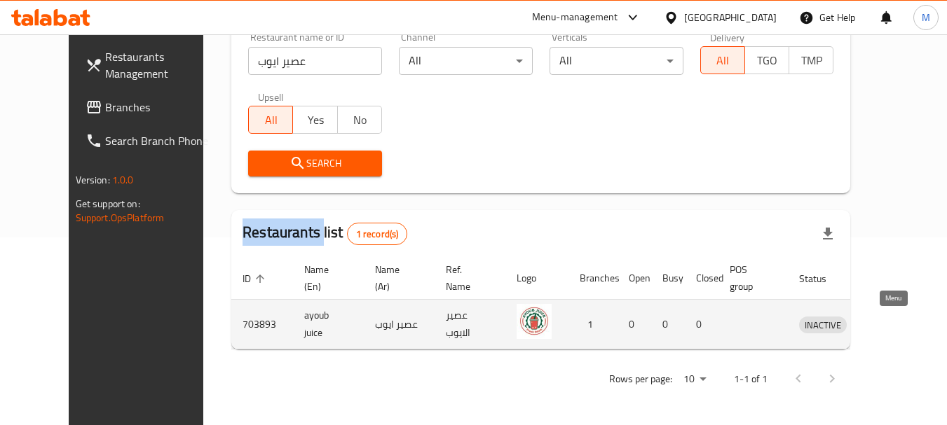
click at [892, 323] on icon "enhanced table" at bounding box center [883, 324] width 17 height 17
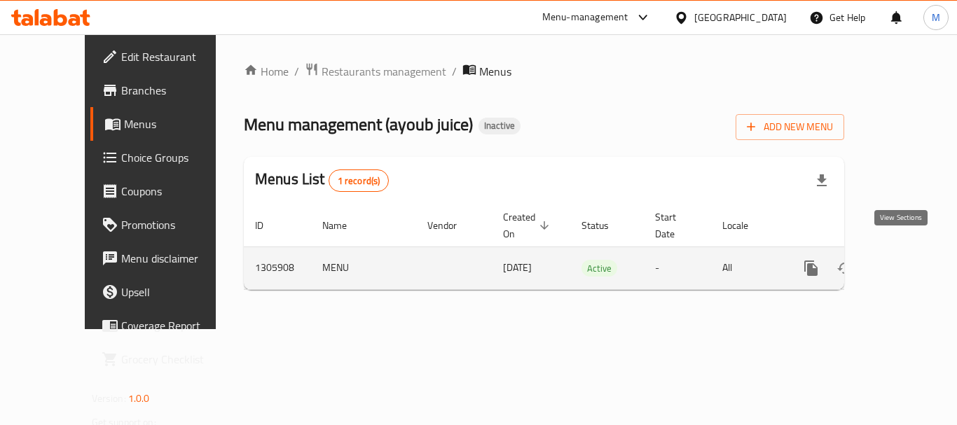
click at [904, 260] on icon "enhanced table" at bounding box center [912, 268] width 17 height 17
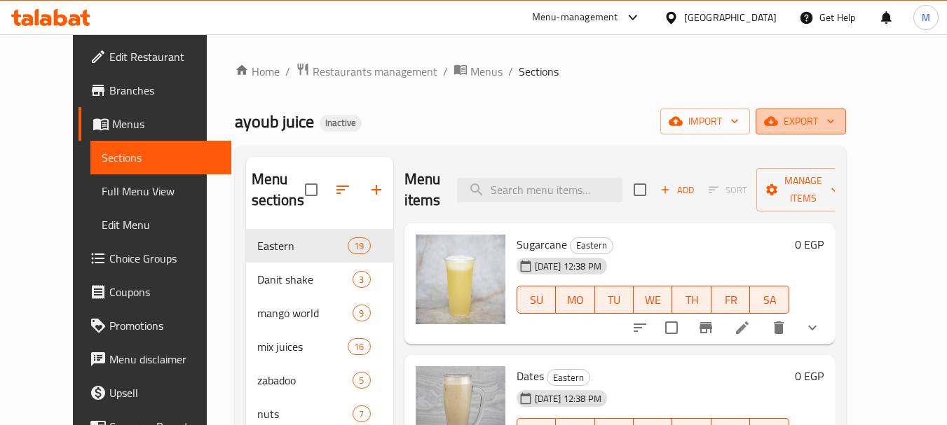
click at [835, 125] on span "export" at bounding box center [801, 122] width 68 height 18
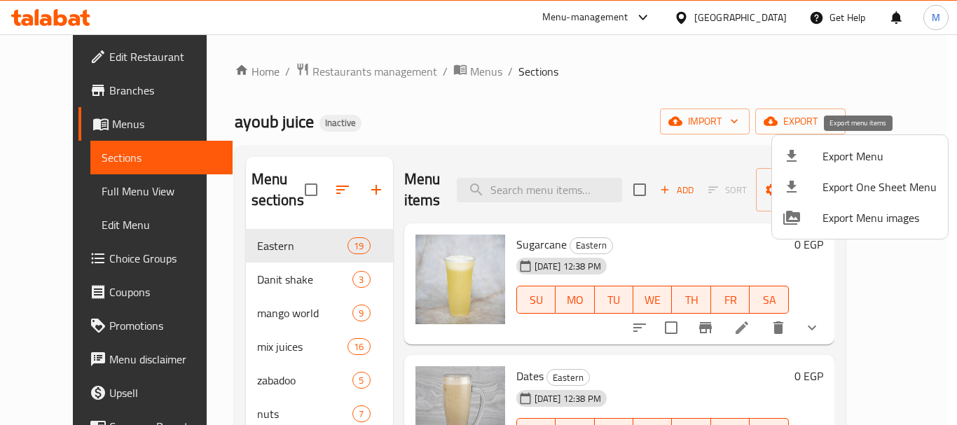
click at [838, 158] on span "Export Menu" at bounding box center [880, 156] width 114 height 17
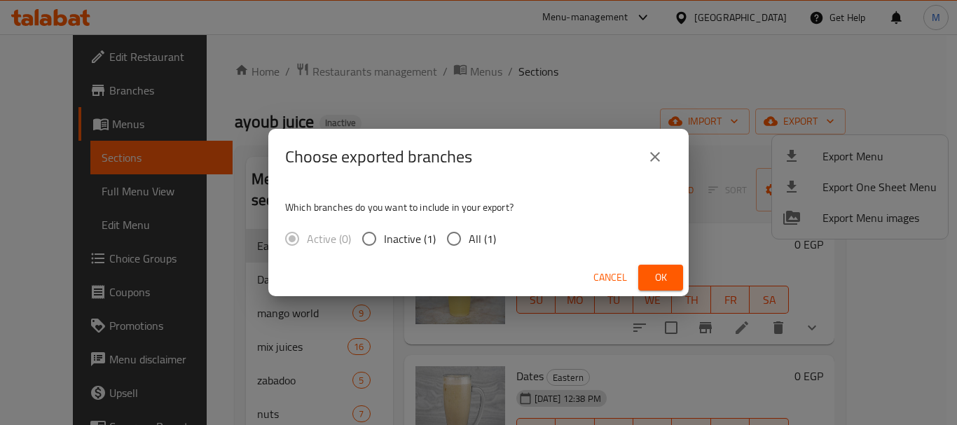
click at [472, 237] on span "All (1)" at bounding box center [482, 239] width 27 height 17
click at [469, 237] on input "All (1)" at bounding box center [453, 238] width 29 height 29
radio input "true"
drag, startPoint x: 655, startPoint y: 277, endPoint x: 500, endPoint y: 357, distance: 174.9
click at [653, 277] on span "Ok" at bounding box center [661, 278] width 22 height 18
